Goal: Task Accomplishment & Management: Use online tool/utility

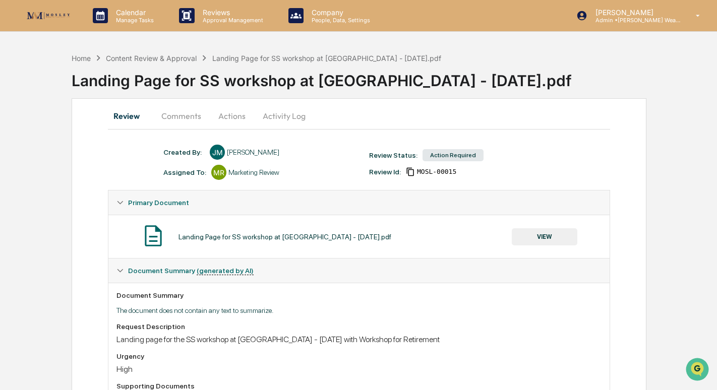
click at [224, 116] on button "Actions" at bounding box center [231, 116] width 45 height 24
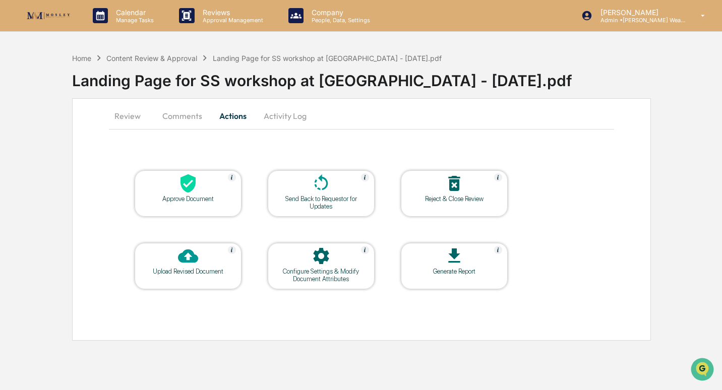
click at [189, 192] on icon at bounding box center [188, 183] width 15 height 19
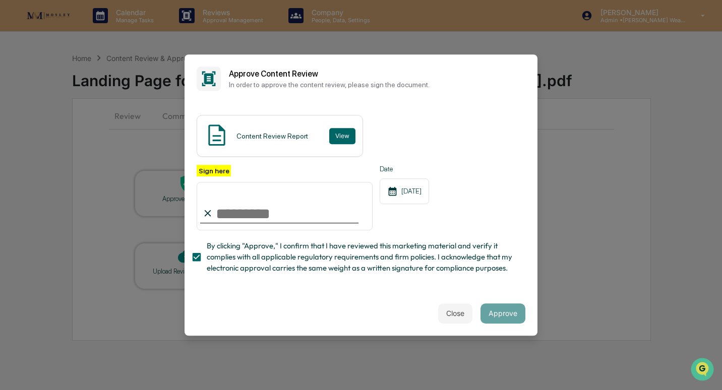
click at [247, 216] on input "Sign here" at bounding box center [285, 206] width 176 height 48
type input "**********"
click at [336, 137] on button "View" at bounding box center [342, 136] width 26 height 16
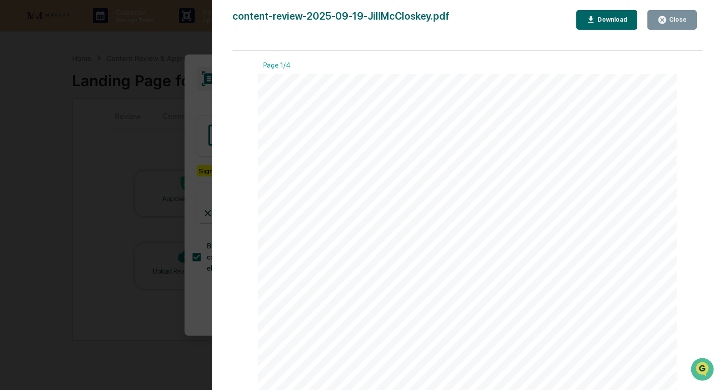
click at [676, 19] on div "Close" at bounding box center [677, 19] width 20 height 7
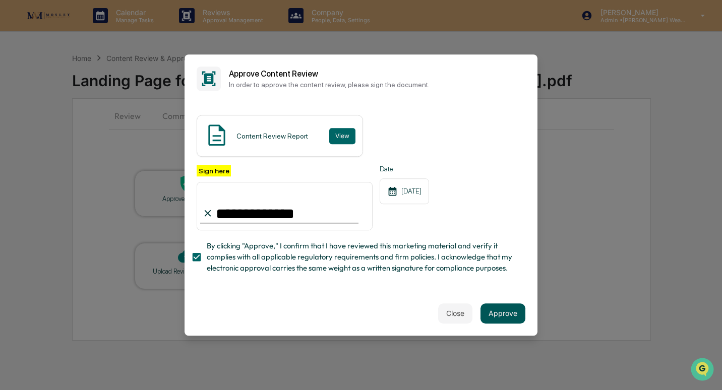
click at [512, 317] on button "Approve" at bounding box center [502, 314] width 45 height 20
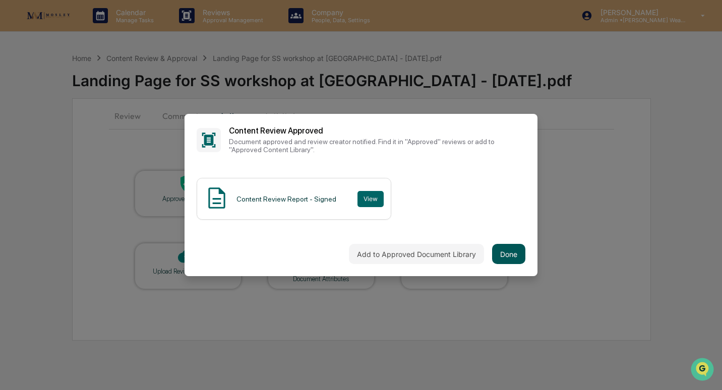
click at [517, 259] on button "Done" at bounding box center [508, 254] width 33 height 20
